Goal: Task Accomplishment & Management: Use online tool/utility

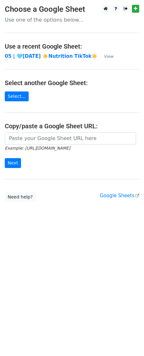
click at [53, 131] on main "Choose a Google Sheet Use one of the options below... Use a recent Google Sheet…" at bounding box center [72, 103] width 144 height 197
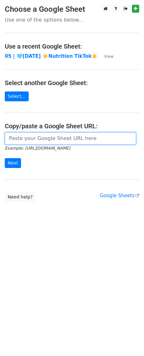
click at [41, 137] on input "url" at bounding box center [70, 139] width 131 height 12
paste input "[URL][DOMAIN_NAME]"
type input "[URL][DOMAIN_NAME]"
click at [5, 158] on input "Next" at bounding box center [13, 163] width 16 height 10
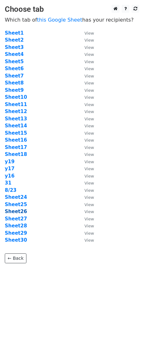
click at [19, 210] on strong "Sheet26" at bounding box center [16, 212] width 22 height 6
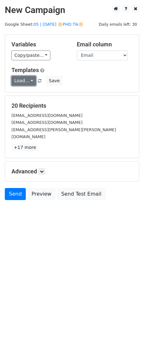
click at [26, 84] on link "Load..." at bounding box center [23, 81] width 24 height 10
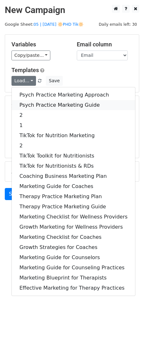
click at [29, 106] on link "Psych Practice Marketing Guide" at bounding box center [73, 105] width 123 height 10
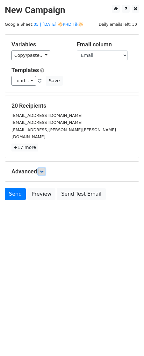
click at [45, 168] on link at bounding box center [41, 171] width 7 height 7
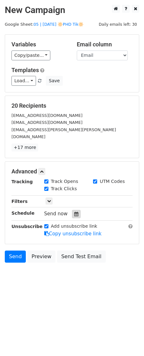
click at [74, 212] on icon at bounding box center [76, 214] width 4 height 4
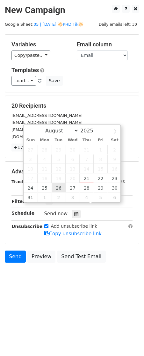
type input "2025-08-26 12:00"
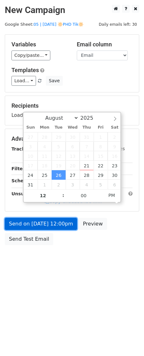
click at [51, 224] on link "Send on Aug 26 at 12:00pm" at bounding box center [41, 224] width 72 height 12
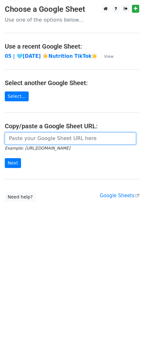
click at [60, 138] on input "url" at bounding box center [70, 139] width 131 height 12
paste input "[URL][DOMAIN_NAME]"
type input "https://docs.google.com/spreadsheets/d/14Mh_2PZcXmG-V_iE7ucTcJyvecccJcfp8zG4uys…"
click at [5, 158] on input "Next" at bounding box center [13, 163] width 16 height 10
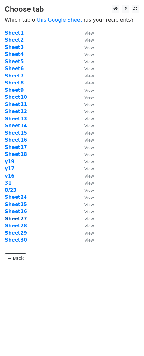
click at [19, 217] on strong "Sheet27" at bounding box center [16, 219] width 22 height 6
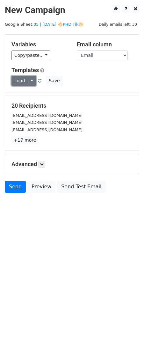
click at [21, 82] on link "Load..." at bounding box center [23, 81] width 24 height 10
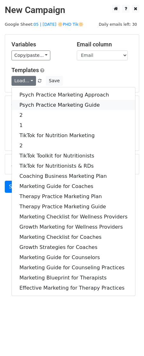
click at [24, 105] on link "Psych Practice Marketing Guide" at bounding box center [73, 105] width 123 height 10
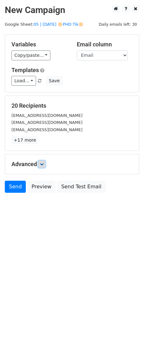
click at [45, 167] on link at bounding box center [41, 164] width 7 height 7
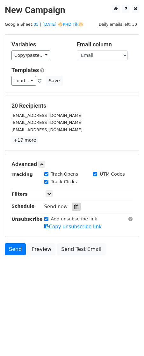
click at [74, 208] on icon at bounding box center [76, 207] width 4 height 4
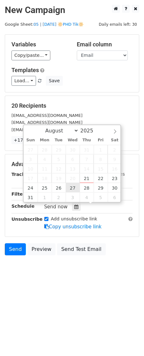
type input "2025-08-27 12:00"
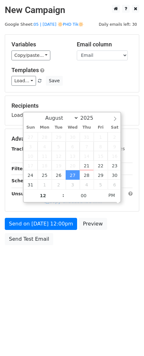
click at [54, 235] on div "Send on Aug 27 at 12:00pm Preview Send Test Email" at bounding box center [72, 233] width 144 height 31
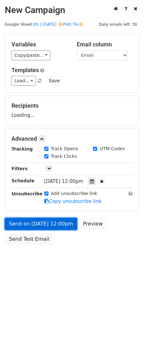
click at [55, 224] on link "Send on Aug 27 at 12:00pm" at bounding box center [41, 224] width 72 height 12
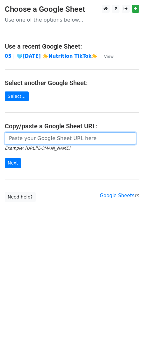
click at [39, 142] on input "url" at bounding box center [70, 139] width 131 height 12
paste input "https://docs.google.com/spreadsheets/d/14Mh_2PZcXmG-V_iE7ucTcJyvecccJcfp8zG4uys…"
type input "https://docs.google.com/spreadsheets/d/14Mh_2PZcXmG-V_iE7ucTcJyvecccJcfp8zG4uys…"
click at [5, 158] on input "Next" at bounding box center [13, 163] width 16 height 10
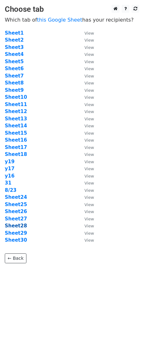
click at [20, 228] on strong "Sheet28" at bounding box center [16, 226] width 22 height 6
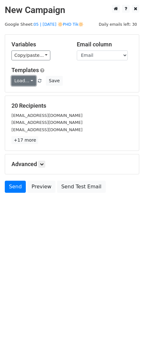
click at [30, 84] on link "Load..." at bounding box center [23, 81] width 24 height 10
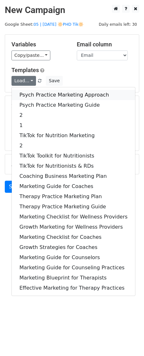
click at [31, 96] on link "Psych Practice Marketing Approach" at bounding box center [73, 95] width 123 height 10
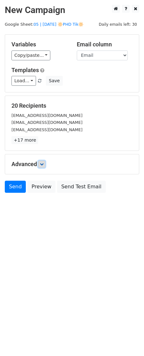
click at [43, 166] on link at bounding box center [41, 164] width 7 height 7
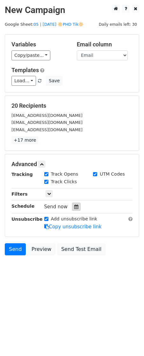
click at [74, 207] on icon at bounding box center [76, 207] width 4 height 4
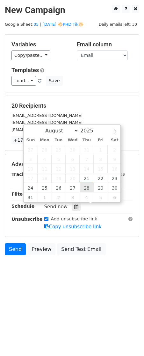
type input "2025-08-28 12:00"
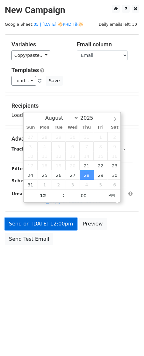
click at [58, 229] on link "Send on Aug 28 at 12:00pm" at bounding box center [41, 224] width 72 height 12
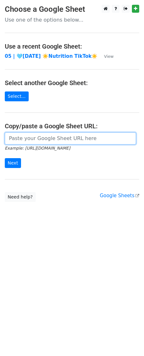
click at [59, 140] on input "url" at bounding box center [70, 139] width 131 height 12
paste input "https://docs.google.com/spreadsheets/d/14Mh_2PZcXmG-V_iE7ucTcJyvecccJcfp8zG4uys…"
type input "https://docs.google.com/spreadsheets/d/14Mh_2PZcXmG-V_iE7ucTcJyvecccJcfp8zG4uys…"
click at [5, 158] on input "Next" at bounding box center [13, 163] width 16 height 10
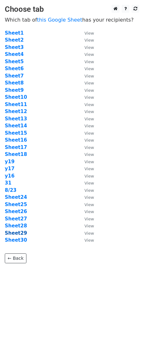
click at [17, 233] on strong "Sheet29" at bounding box center [16, 233] width 22 height 6
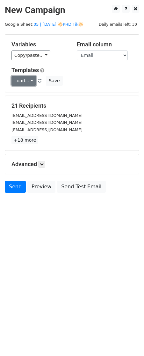
click at [28, 83] on link "Load..." at bounding box center [23, 81] width 24 height 10
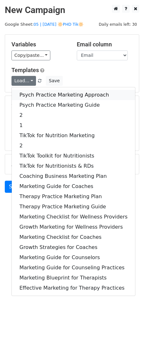
click at [28, 96] on link "Psych Practice Marketing Approach" at bounding box center [73, 95] width 123 height 10
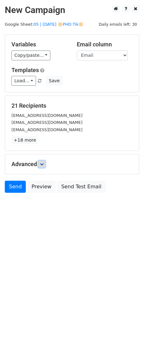
click at [43, 164] on icon at bounding box center [42, 164] width 4 height 4
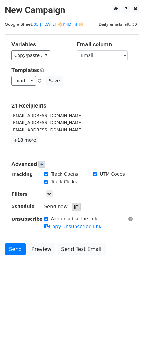
click at [75, 205] on icon at bounding box center [76, 207] width 4 height 4
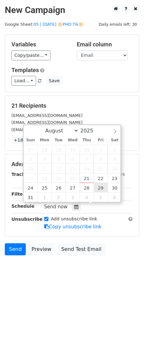
type input "2025-08-29 12:00"
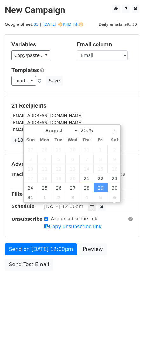
scroll to position [0, 0]
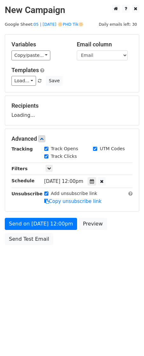
click at [54, 234] on div "Send on Aug 29 at 12:00pm Preview Send Test Email" at bounding box center [72, 233] width 144 height 31
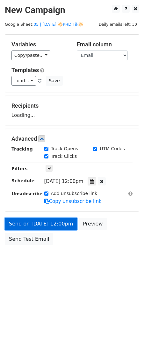
click at [55, 226] on link "Send on Aug 29 at 12:00pm" at bounding box center [41, 224] width 72 height 12
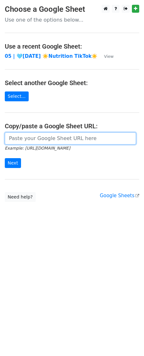
click at [46, 140] on input "url" at bounding box center [70, 139] width 131 height 12
paste input "https://docs.google.com/spreadsheets/d/14Mh_2PZcXmG-V_iE7ucTcJyvecccJcfp8zG4uys…"
type input "https://docs.google.com/spreadsheets/d/14Mh_2PZcXmG-V_iE7ucTcJyvecccJcfp8zG4uys…"
click at [5, 158] on input "Next" at bounding box center [13, 163] width 16 height 10
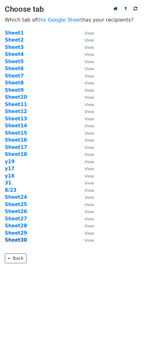
click at [19, 241] on strong "Sheet30" at bounding box center [16, 240] width 22 height 6
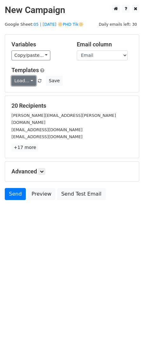
click at [24, 80] on link "Load..." at bounding box center [23, 81] width 24 height 10
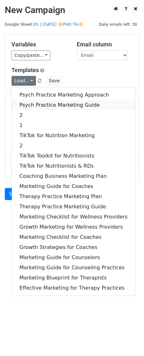
click at [26, 105] on link "Psych Practice Marketing Guide" at bounding box center [73, 105] width 123 height 10
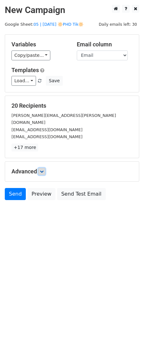
click at [43, 168] on link at bounding box center [41, 171] width 7 height 7
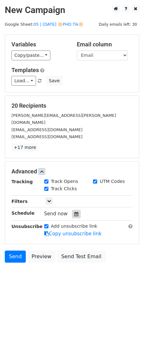
click at [75, 212] on icon at bounding box center [76, 214] width 4 height 4
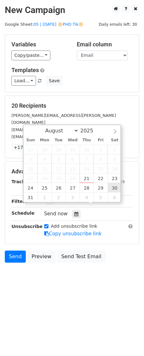
type input "2025-08-30 12:00"
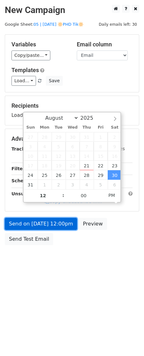
click at [66, 226] on link "Send on Aug 30 at 12:00pm" at bounding box center [41, 224] width 72 height 12
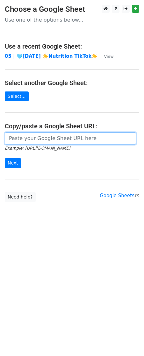
click at [22, 137] on input "url" at bounding box center [70, 139] width 131 height 12
paste input "https://docs.google.com/spreadsheets/d/14Mh_2PZcXmG-V_iE7ucTcJyvecccJcfp8zG4uys…"
type input "https://docs.google.com/spreadsheets/d/14Mh_2PZcXmG-V_iE7ucTcJyvecccJcfp8zG4uys…"
click at [5, 158] on input "Next" at bounding box center [13, 163] width 16 height 10
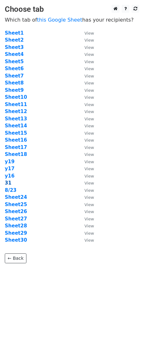
click at [6, 183] on strong "31" at bounding box center [8, 183] width 7 height 6
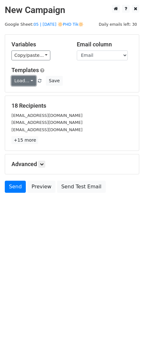
click at [26, 78] on link "Load..." at bounding box center [23, 81] width 24 height 10
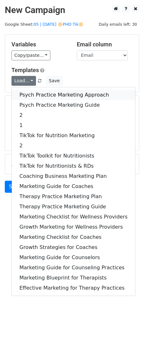
click at [29, 95] on link "Psych Practice Marketing Approach" at bounding box center [73, 95] width 123 height 10
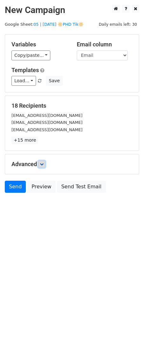
click at [44, 167] on link at bounding box center [41, 164] width 7 height 7
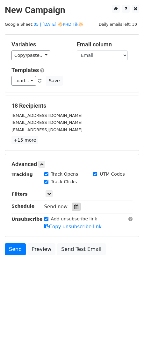
click at [75, 204] on div at bounding box center [76, 207] width 9 height 8
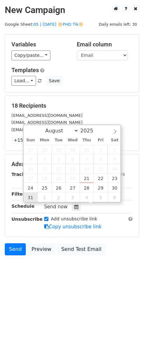
type input "2025-08-31 12:00"
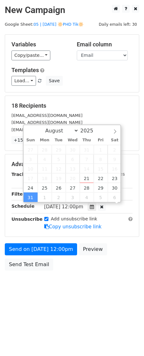
scroll to position [0, 0]
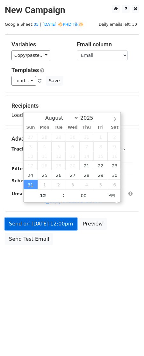
click at [39, 226] on link "Send on Aug 31 at 12:00pm" at bounding box center [41, 224] width 72 height 12
